Goal: Task Accomplishment & Management: Manage account settings

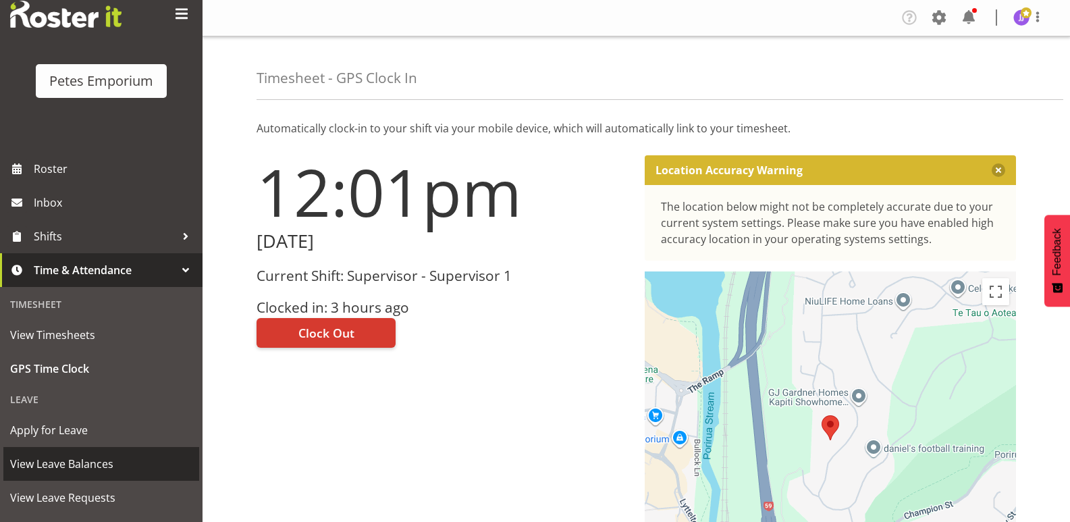
scroll to position [96, 0]
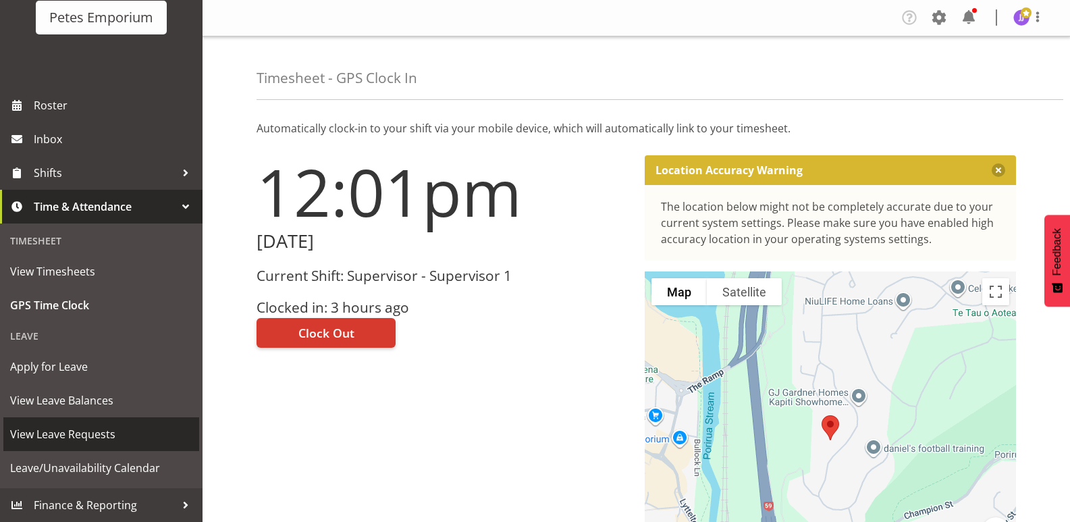
click at [104, 433] on span "View Leave Requests" at bounding box center [101, 434] width 182 height 20
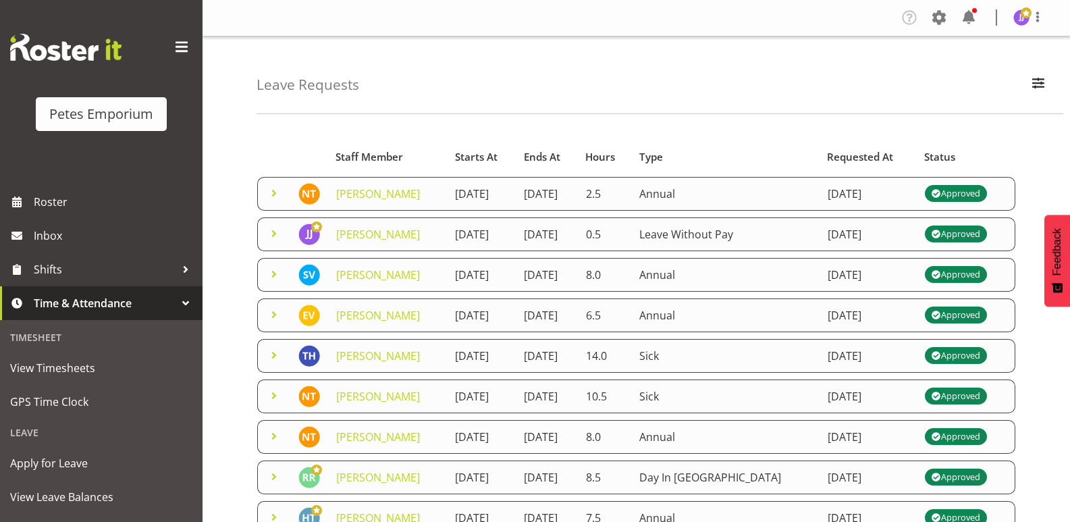
click at [271, 198] on span at bounding box center [274, 193] width 16 height 16
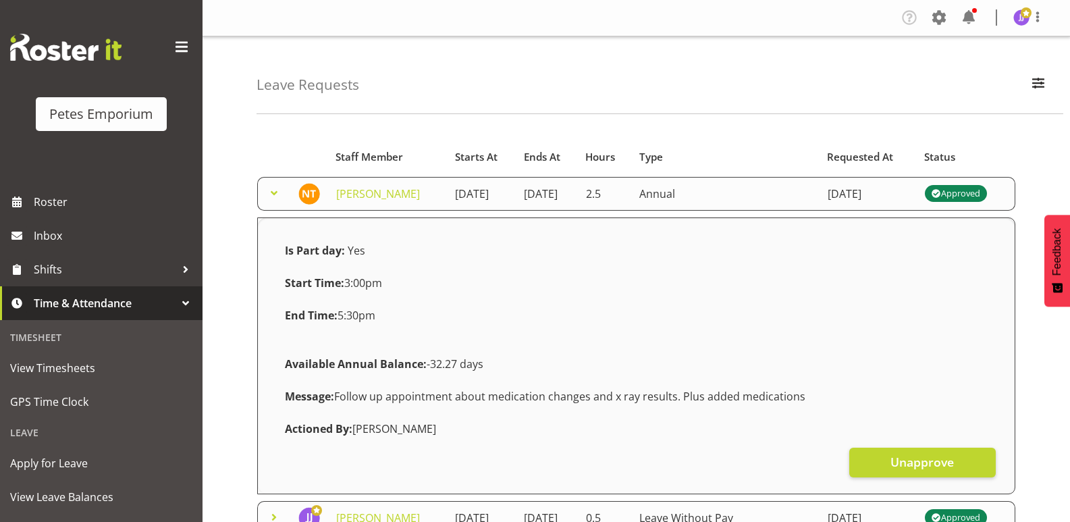
click at [271, 198] on span at bounding box center [274, 193] width 16 height 16
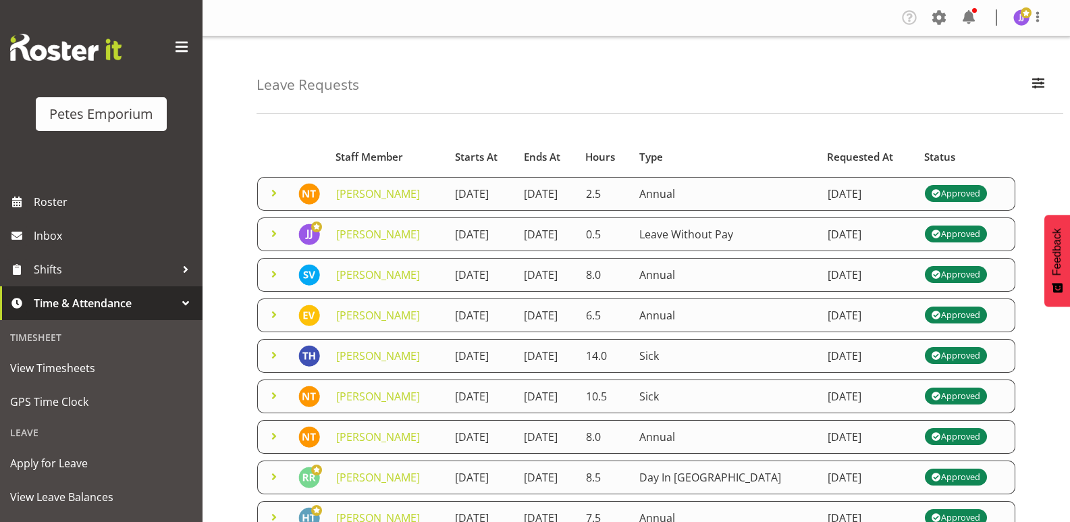
click at [269, 242] on span at bounding box center [274, 233] width 16 height 16
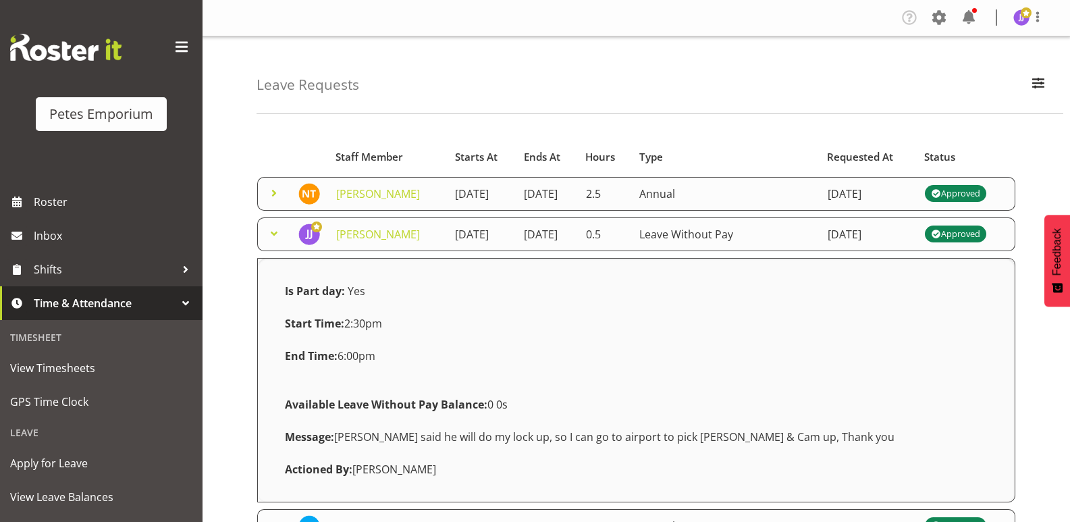
click at [269, 242] on span at bounding box center [274, 233] width 16 height 16
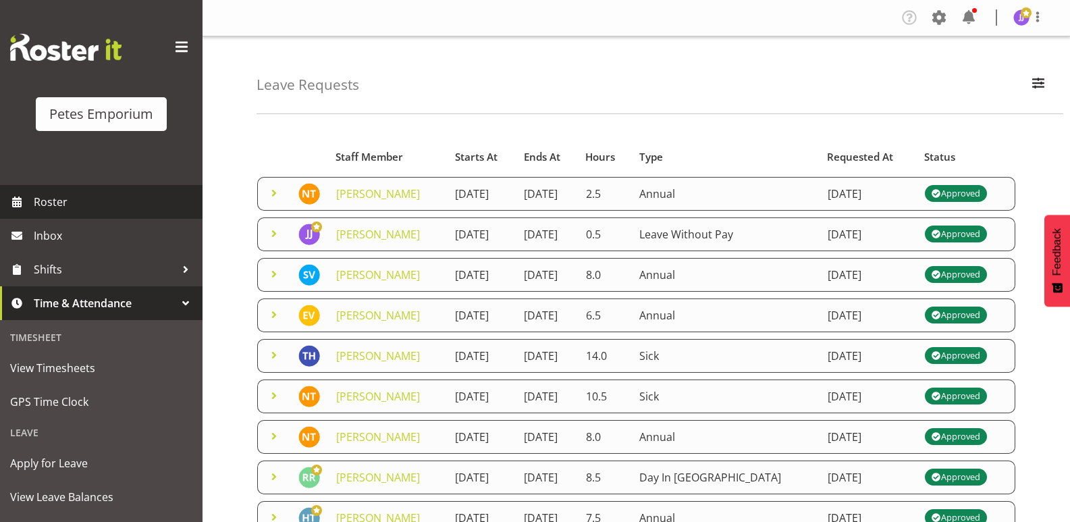
click at [55, 202] on span "Roster" at bounding box center [115, 202] width 162 height 20
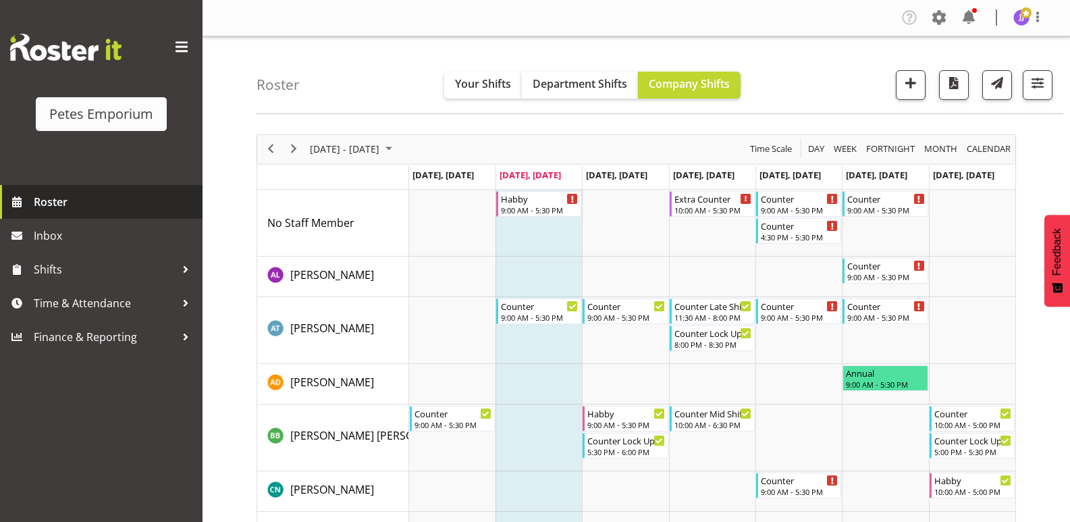
click at [64, 206] on span "Roster" at bounding box center [115, 202] width 162 height 20
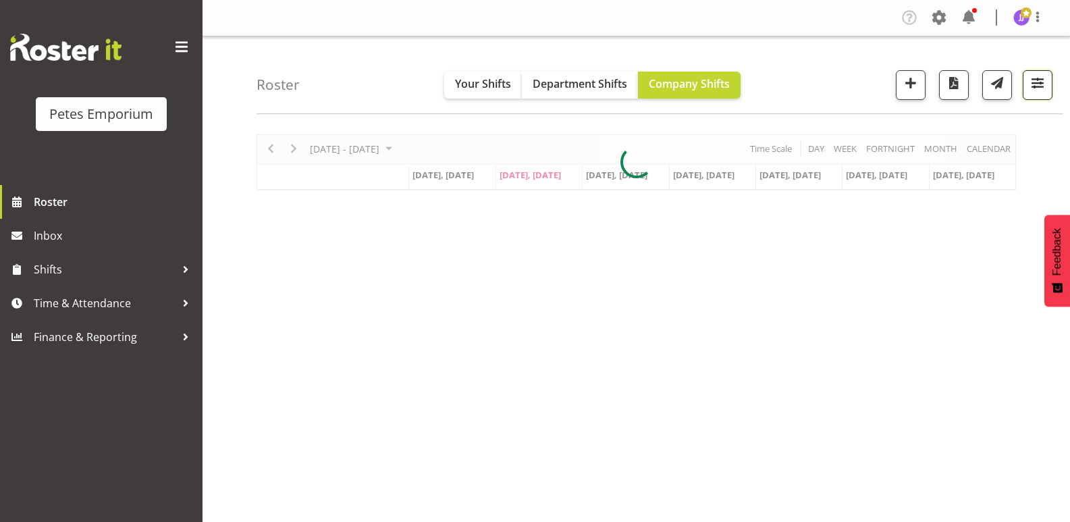
click at [1036, 86] on span "button" at bounding box center [1037, 83] width 18 height 18
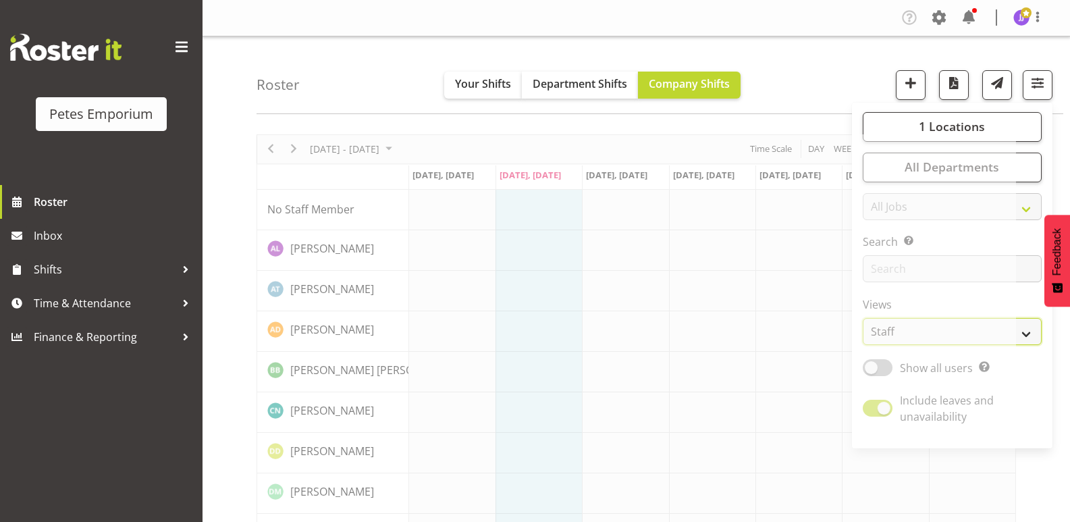
click at [1025, 333] on select "Staff Role Shift - Horizontal Shift - Vertical Staff - Location" at bounding box center [951, 331] width 179 height 27
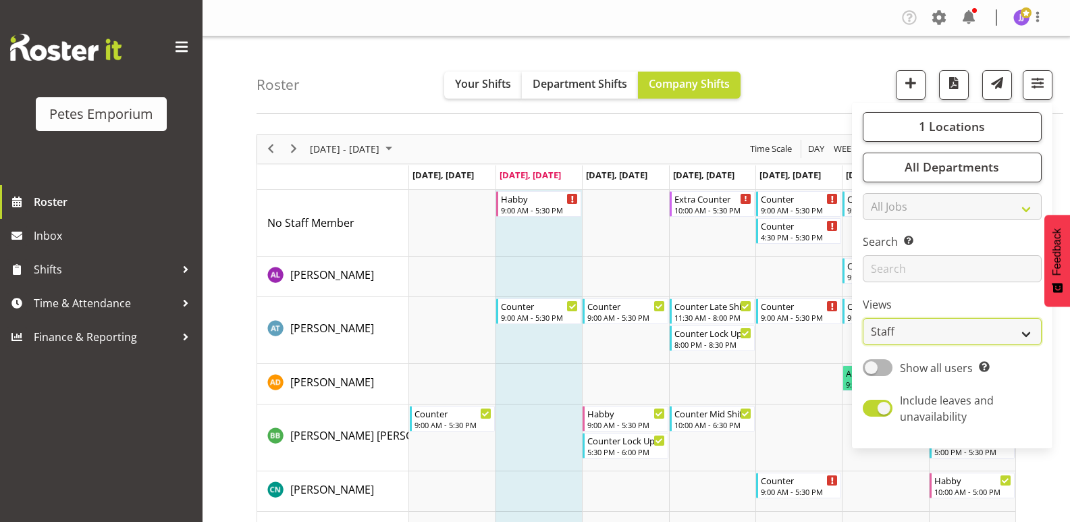
select select "shift"
click at [863, 318] on select "Staff Role Shift - Horizontal Shift - Vertical Staff - Location" at bounding box center [951, 331] width 179 height 27
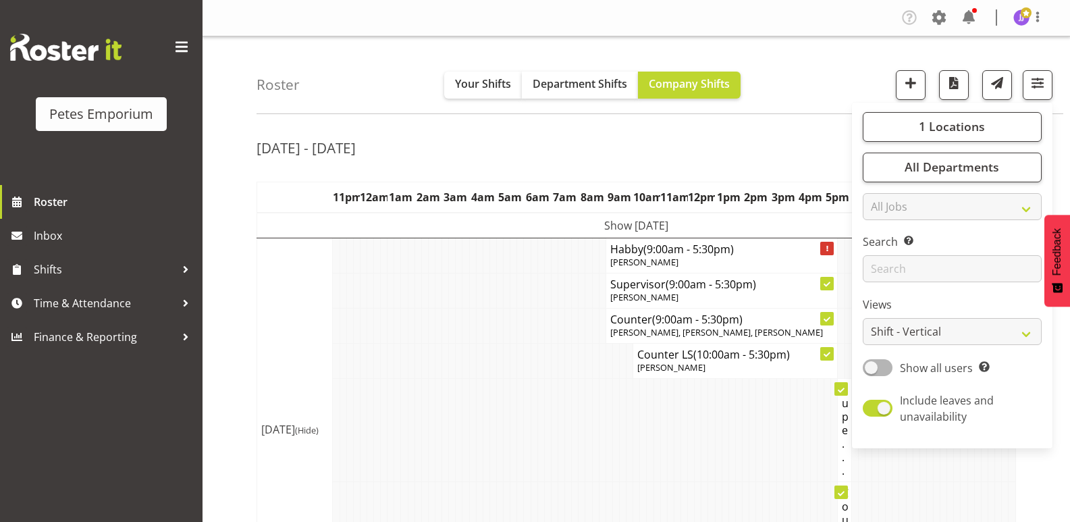
click at [468, 344] on td at bounding box center [465, 360] width 7 height 35
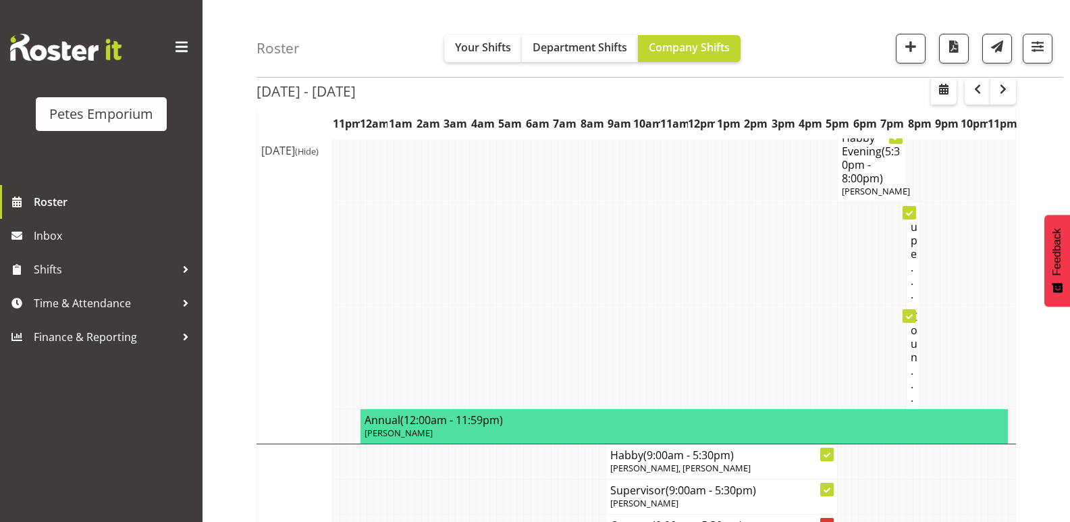
scroll to position [1012, 0]
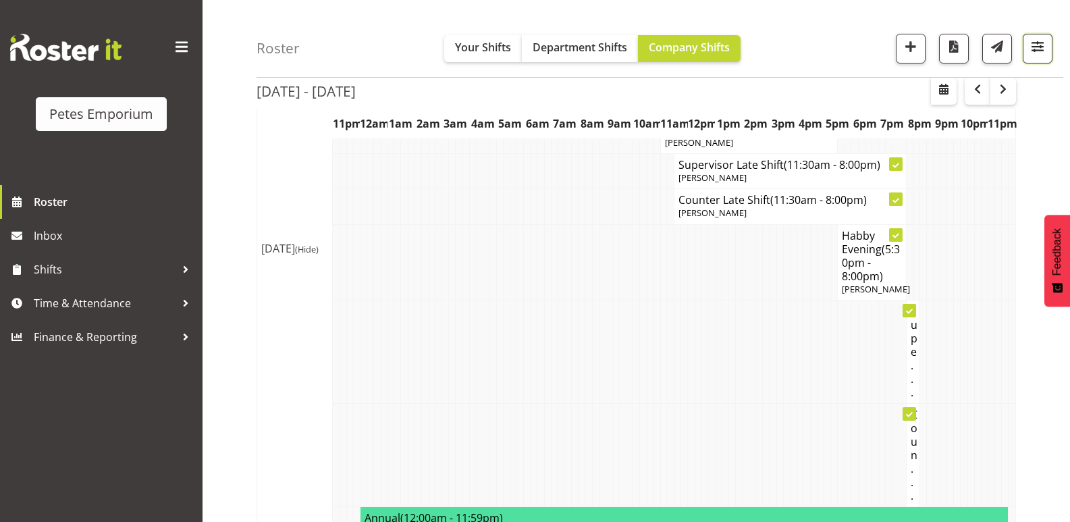
click at [1030, 49] on span "button" at bounding box center [1037, 47] width 18 height 18
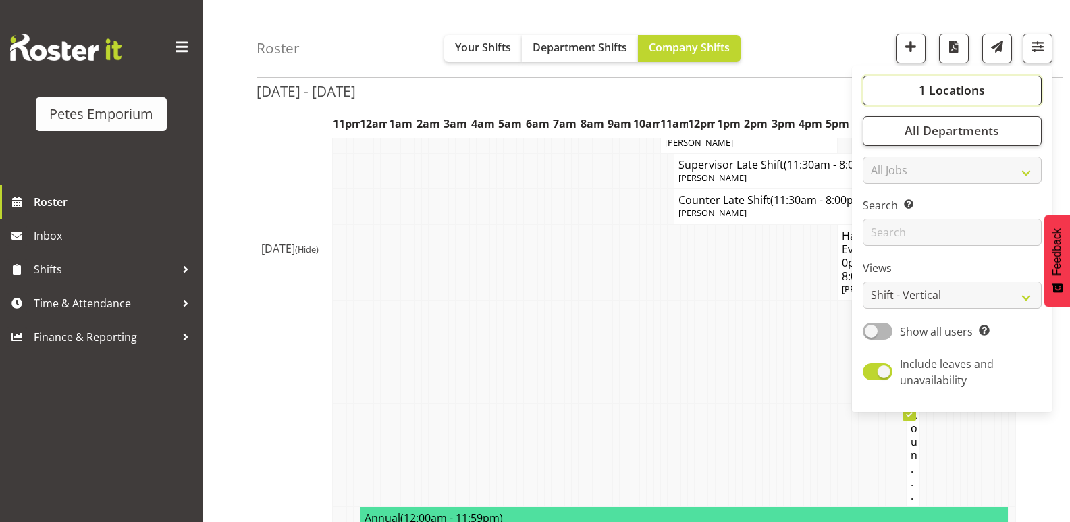
click at [906, 92] on button "1 Locations" at bounding box center [951, 91] width 179 height 30
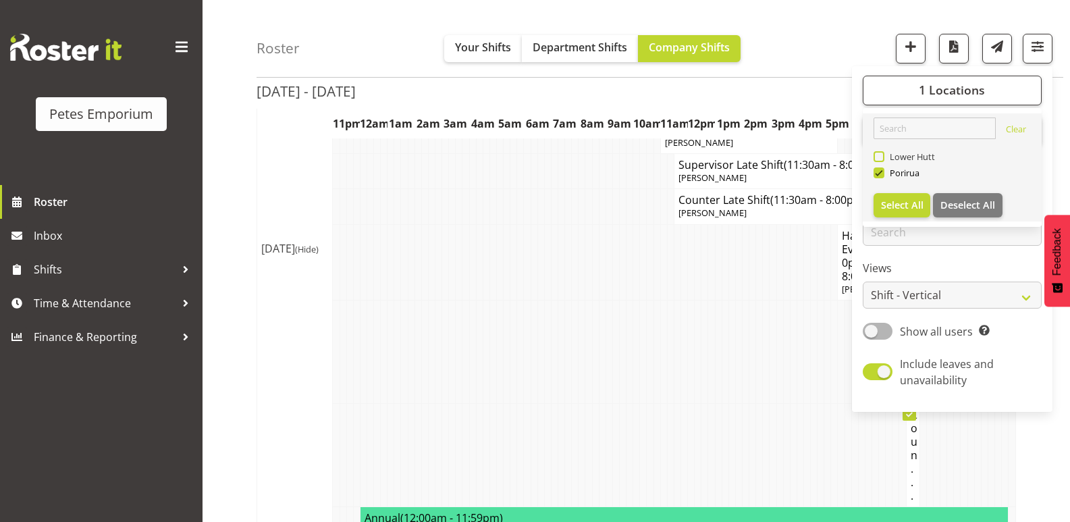
click at [885, 151] on span "Lower Hutt" at bounding box center [909, 156] width 51 height 11
click at [882, 153] on input "Lower Hutt" at bounding box center [877, 157] width 9 height 9
checkbox input "true"
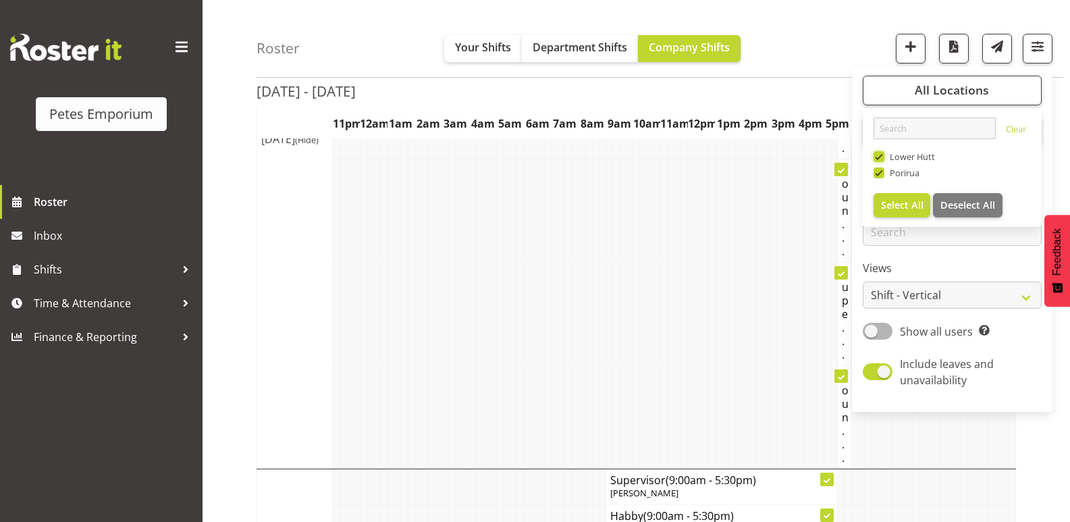
scroll to position [1350, 0]
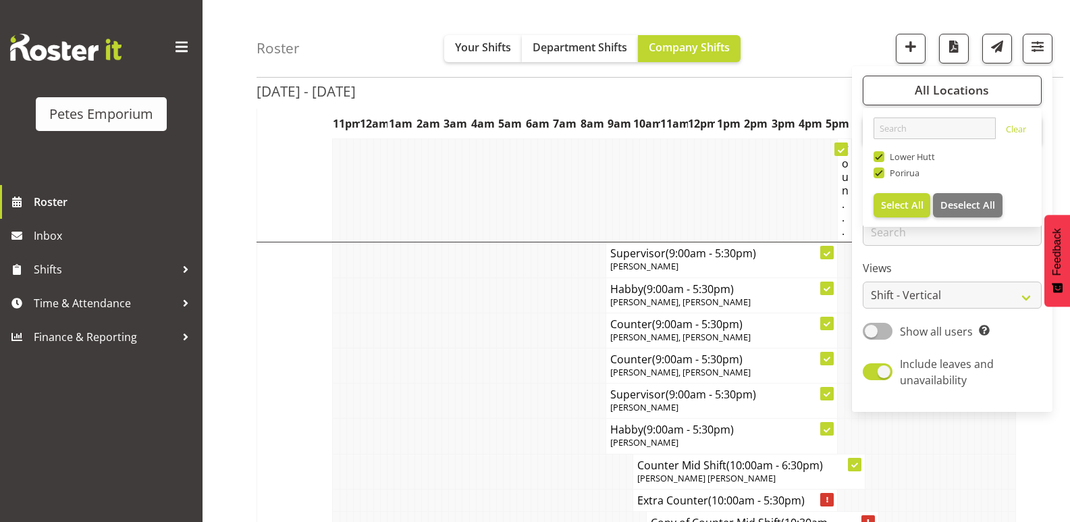
click at [510, 327] on td at bounding box center [513, 329] width 7 height 35
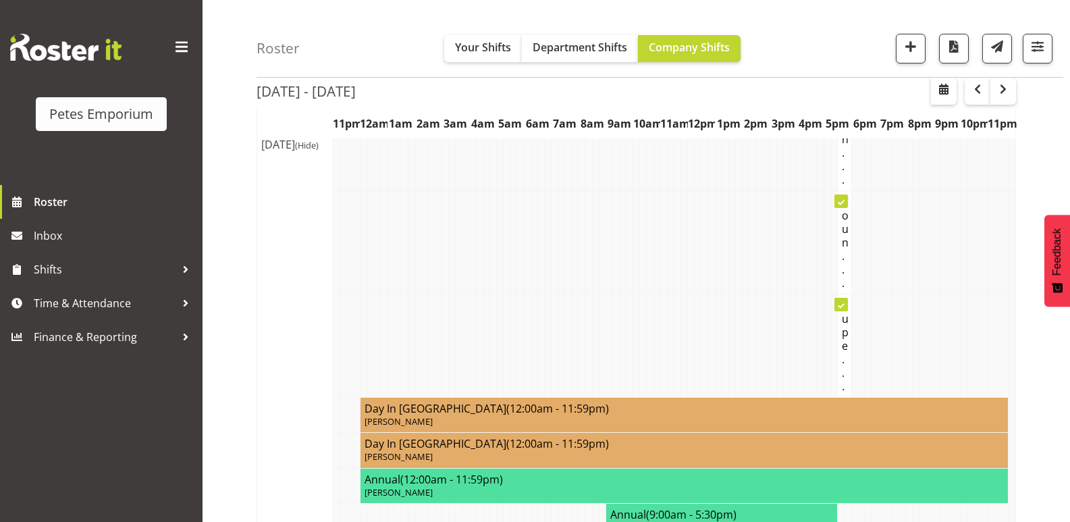
scroll to position [3711, 0]
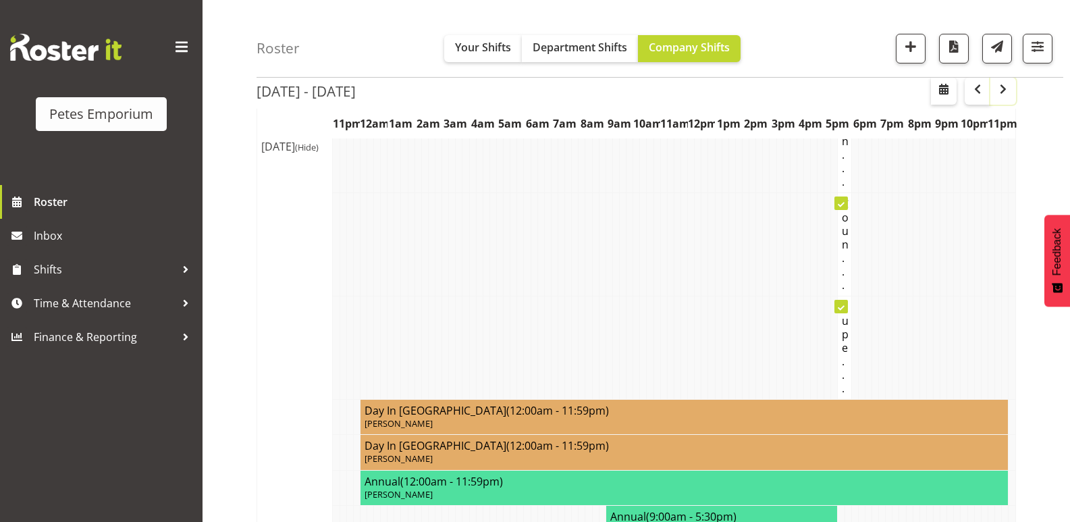
click at [1009, 91] on span "button" at bounding box center [1003, 89] width 16 height 16
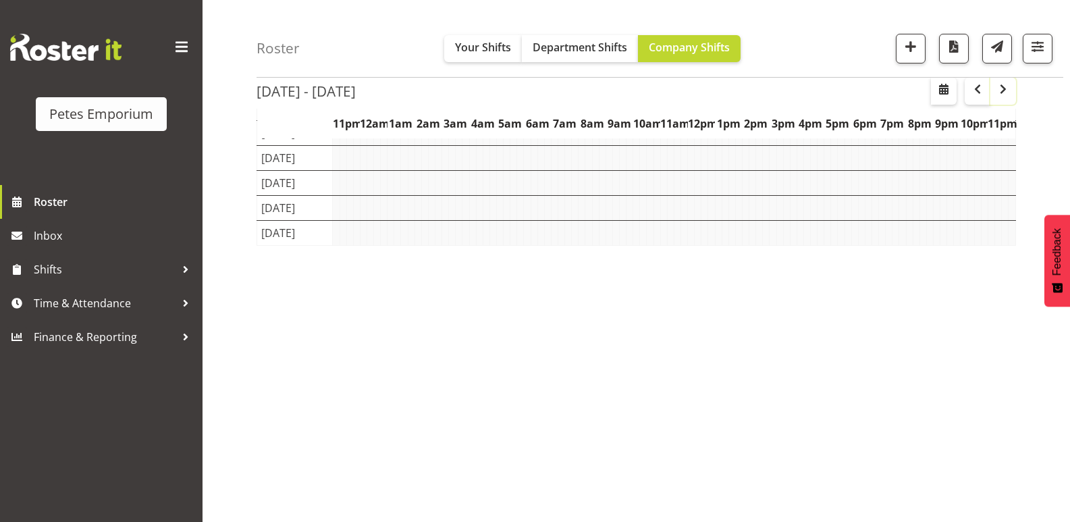
scroll to position [142, 0]
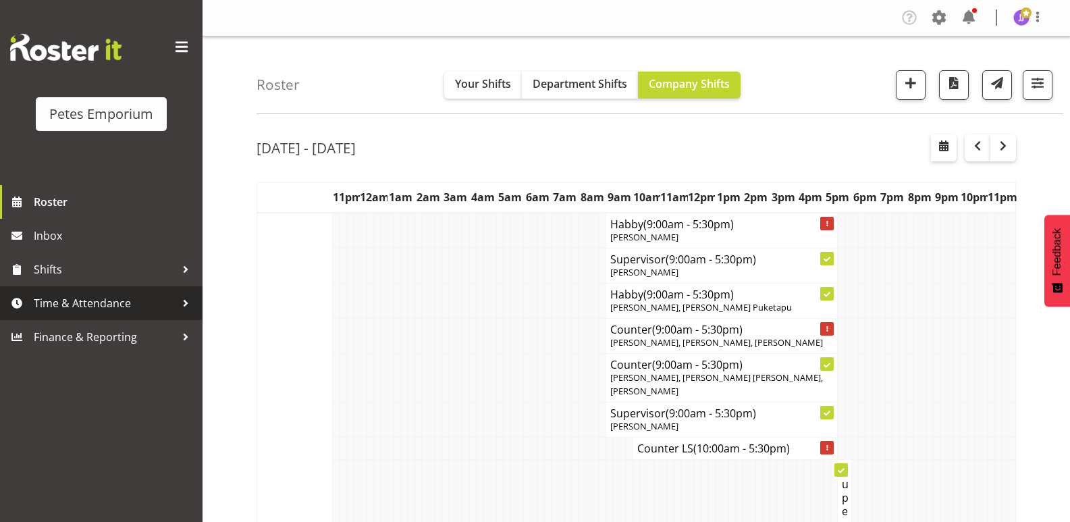
click at [96, 306] on span "Time & Attendance" at bounding box center [105, 303] width 142 height 20
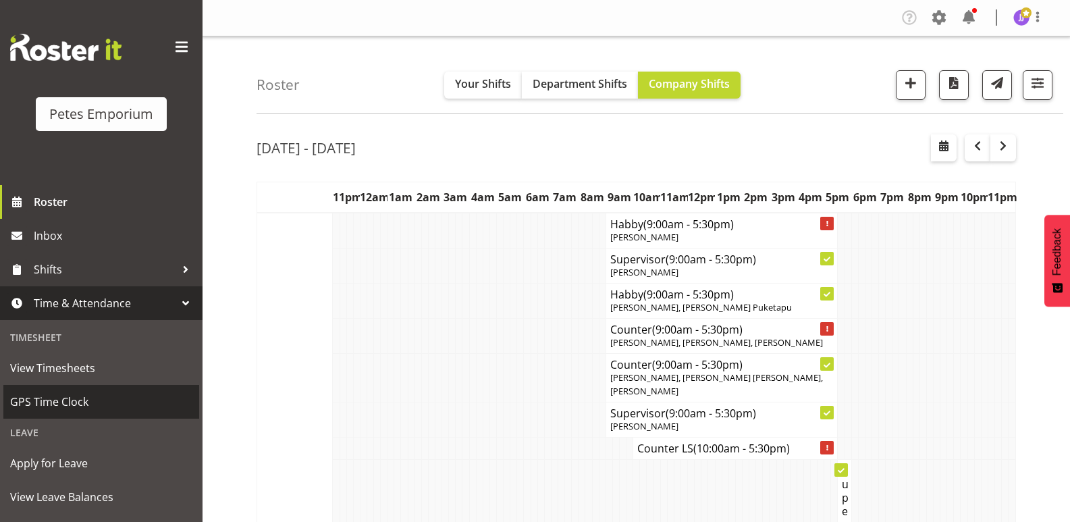
click at [87, 400] on span "GPS Time Clock" at bounding box center [101, 401] width 182 height 20
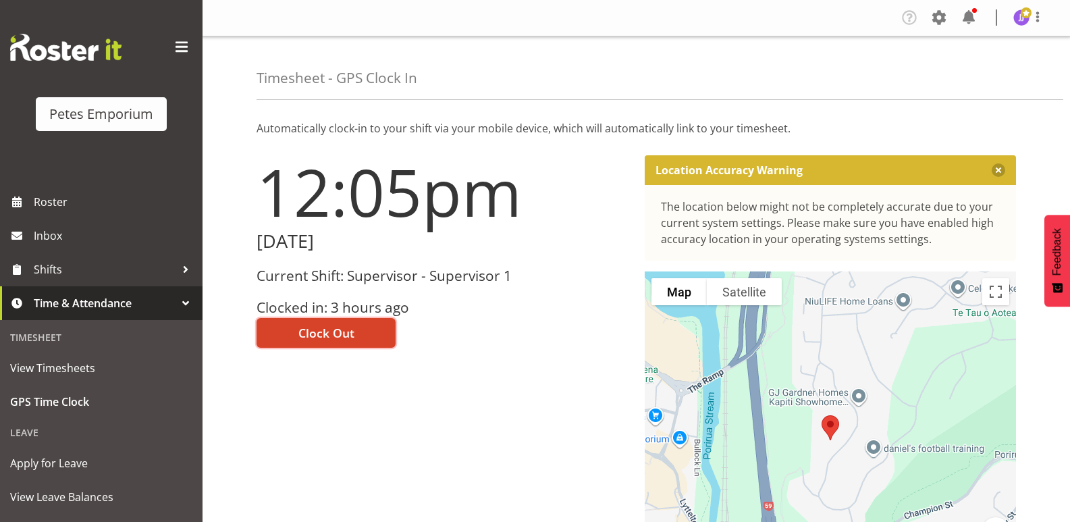
click at [309, 335] on span "Clock Out" at bounding box center [326, 333] width 56 height 18
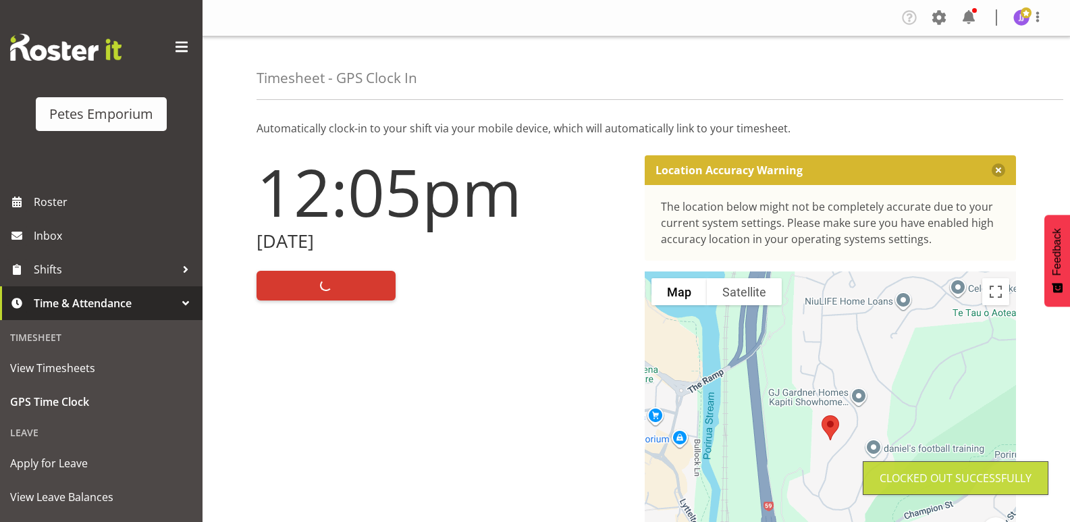
click at [1033, 38] on div "Timesheet - GPS Clock In" at bounding box center [659, 67] width 806 height 63
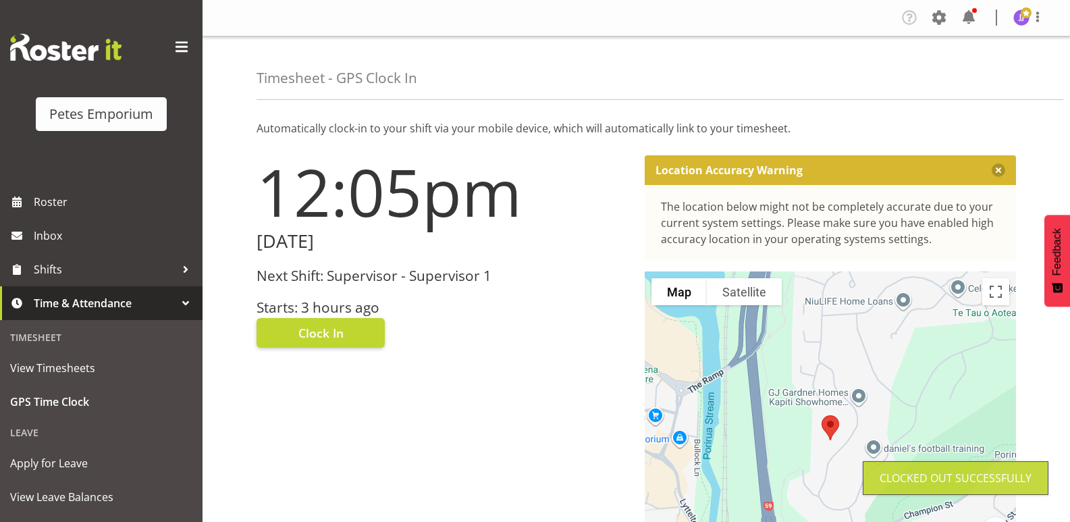
click at [1018, 19] on img at bounding box center [1021, 17] width 16 height 16
click at [963, 78] on link "Log Out" at bounding box center [981, 71] width 130 height 24
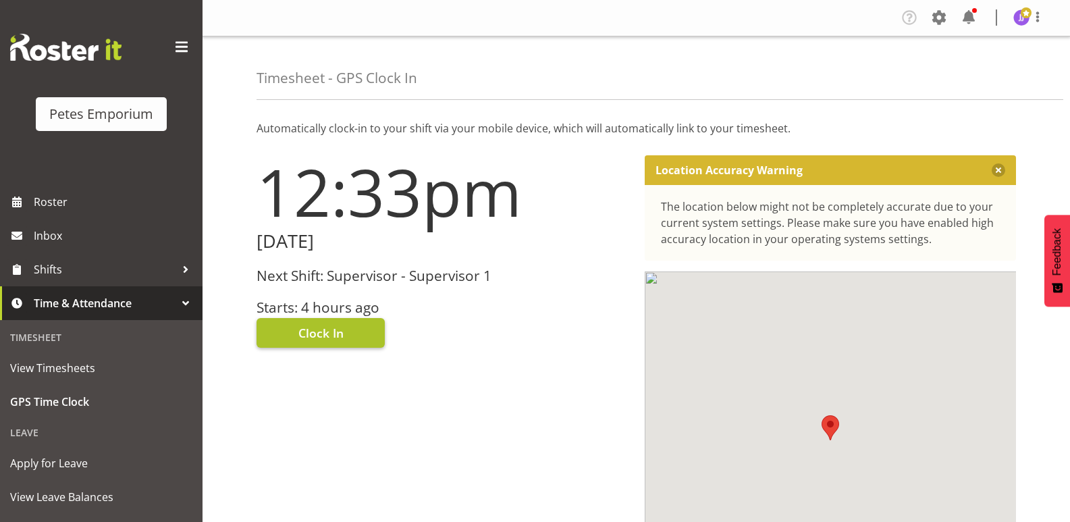
click at [310, 326] on span "Clock In" at bounding box center [320, 333] width 45 height 18
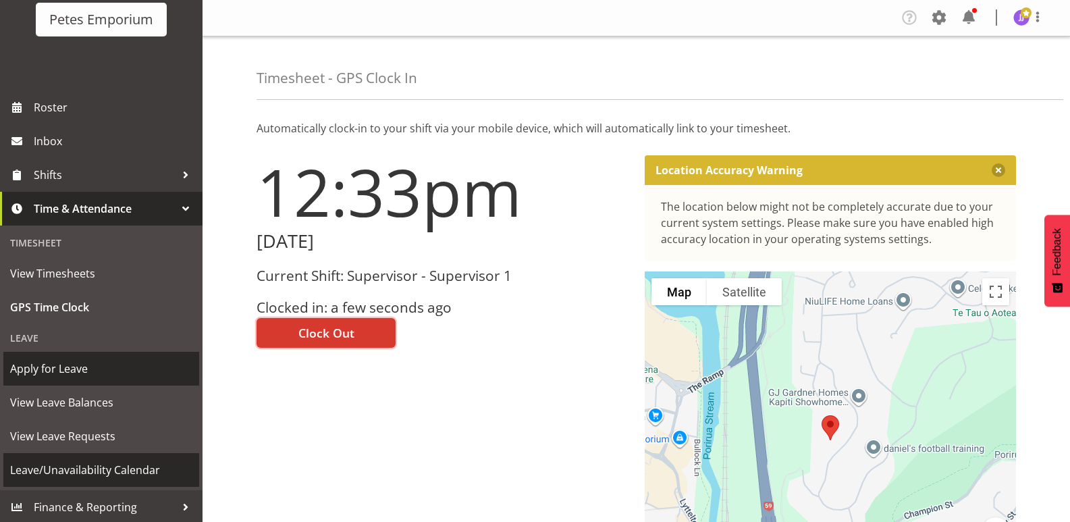
scroll to position [96, 0]
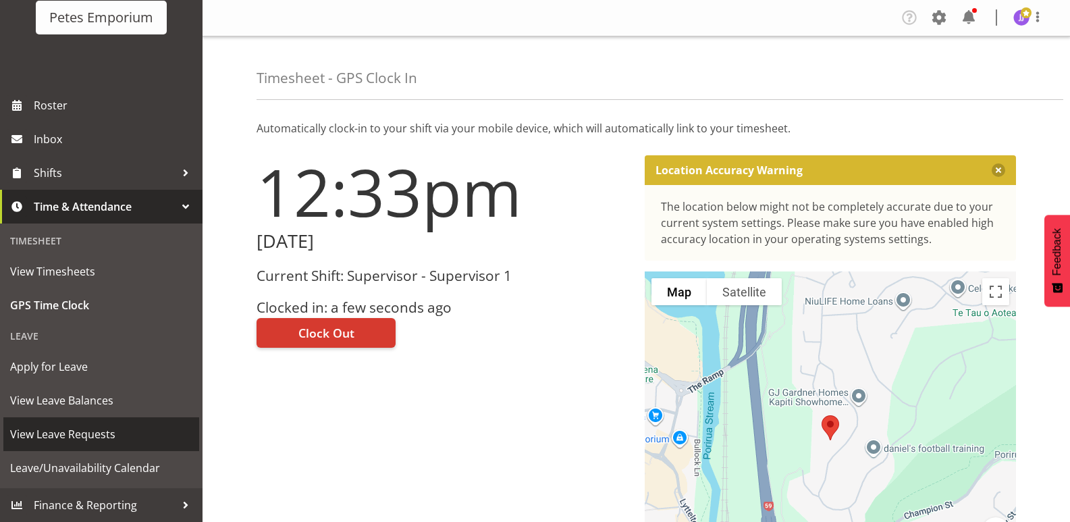
click at [117, 433] on span "View Leave Requests" at bounding box center [101, 434] width 182 height 20
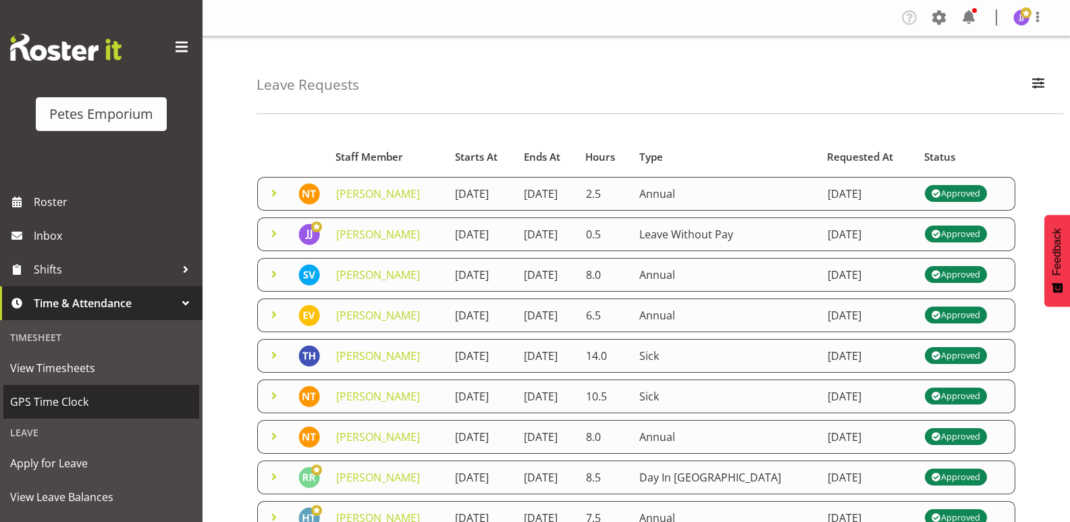
click at [83, 405] on span "GPS Time Clock" at bounding box center [101, 401] width 182 height 20
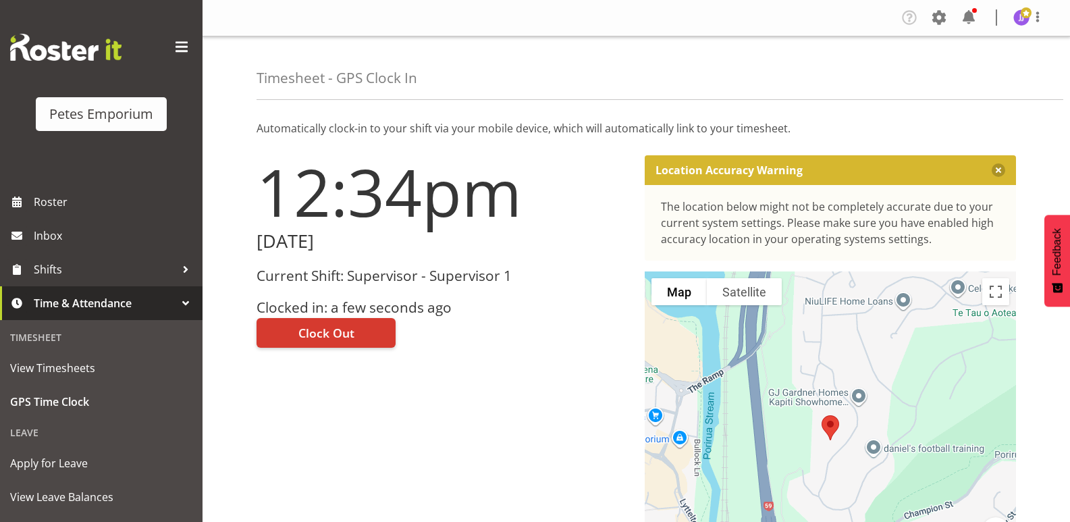
click at [1025, 22] on img at bounding box center [1021, 17] width 16 height 16
click at [976, 69] on link "Log Out" at bounding box center [981, 71] width 130 height 24
